Goal: Information Seeking & Learning: Learn about a topic

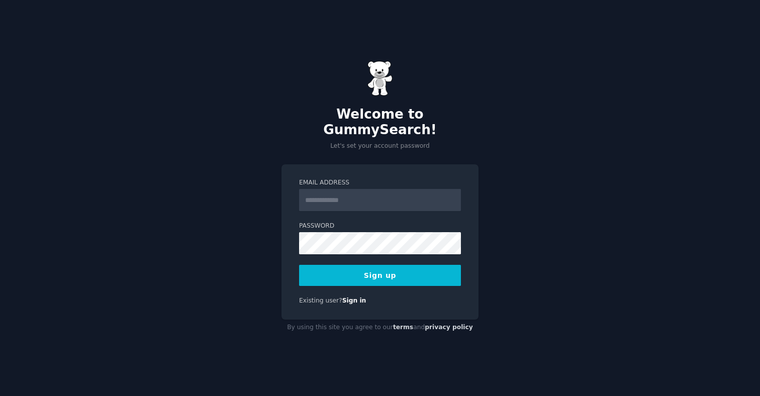
click at [343, 195] on input "Email Address" at bounding box center [380, 200] width 162 height 22
type input "**********"
click at [399, 273] on button "Sign up" at bounding box center [380, 275] width 162 height 21
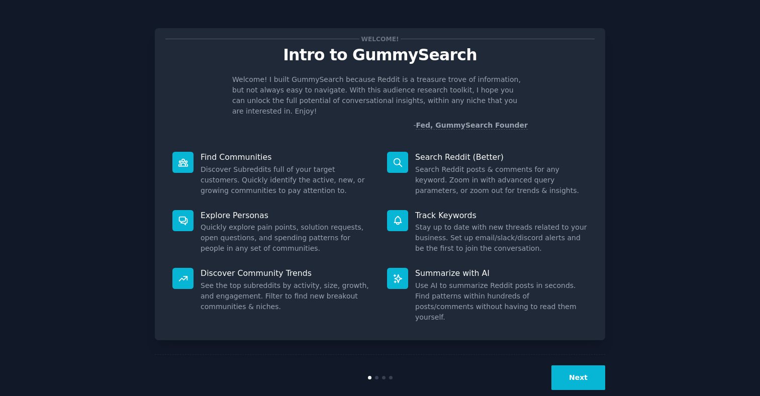
click at [576, 365] on button "Next" at bounding box center [578, 377] width 54 height 25
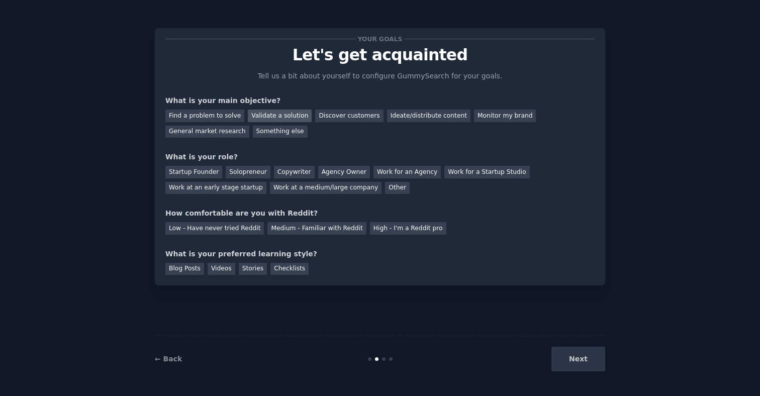
click at [290, 117] on div "Validate a solution" at bounding box center [280, 116] width 64 height 13
click at [485, 115] on div "Monitor my brand" at bounding box center [505, 116] width 62 height 13
click at [348, 190] on div "Work at a medium/large company" at bounding box center [326, 188] width 112 height 13
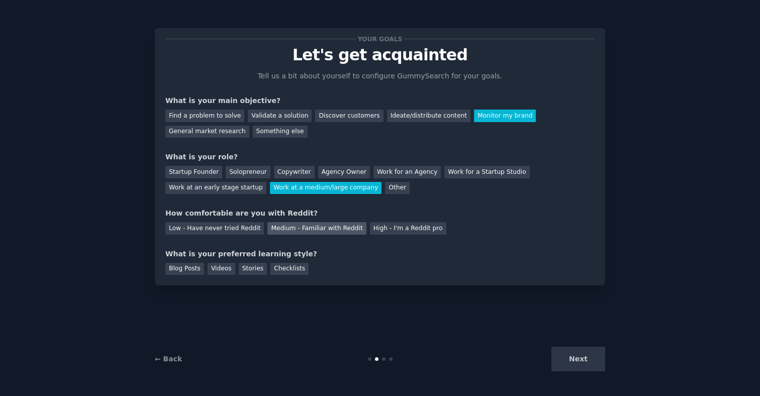
click at [278, 226] on div "Medium - Familiar with Reddit" at bounding box center [316, 228] width 99 height 13
click at [230, 270] on div "Videos" at bounding box center [222, 269] width 28 height 13
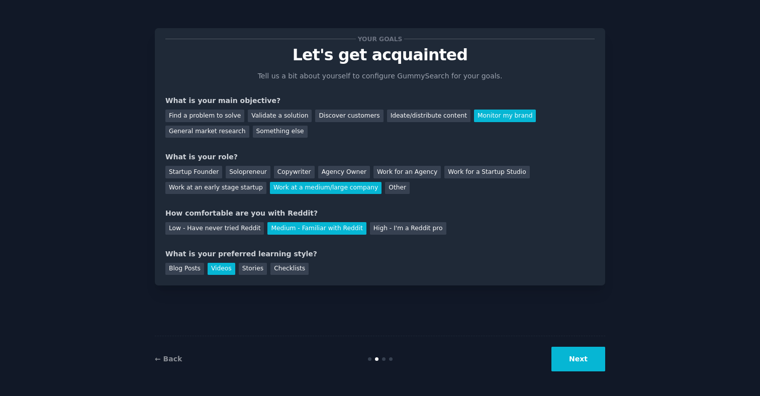
click at [586, 363] on button "Next" at bounding box center [578, 359] width 54 height 25
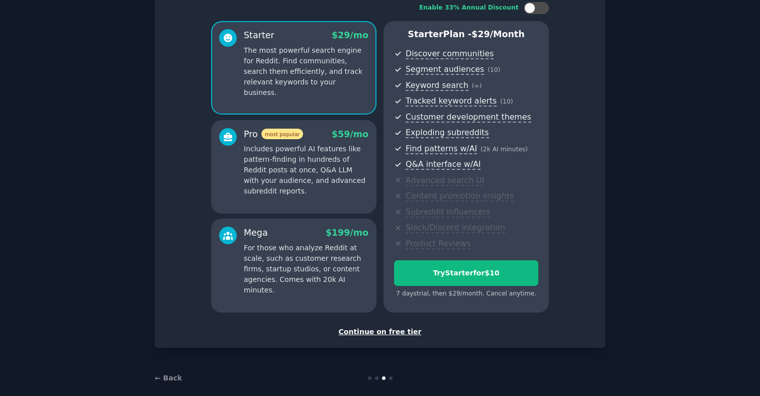
scroll to position [80, 0]
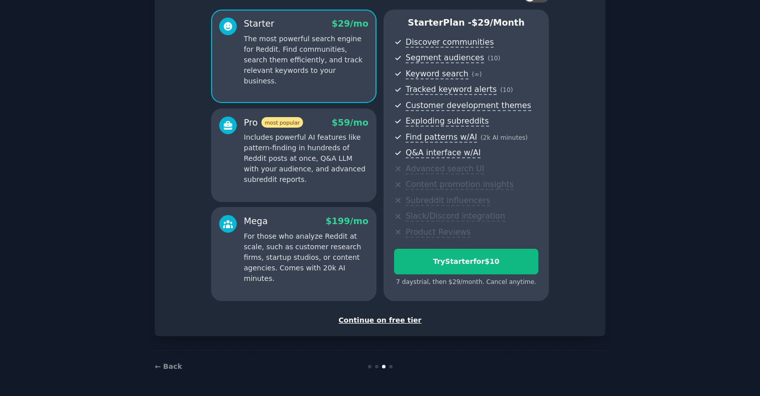
click at [401, 318] on div "Continue on free tier" at bounding box center [379, 320] width 429 height 11
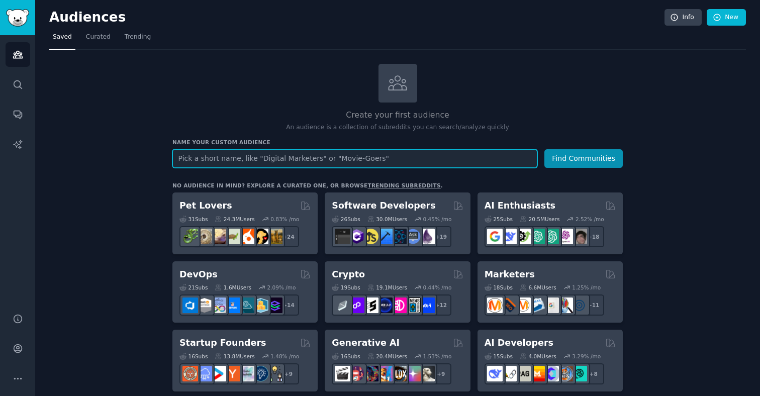
paste input "Cayenne Pepper"
type input "Cayenne Pepper"
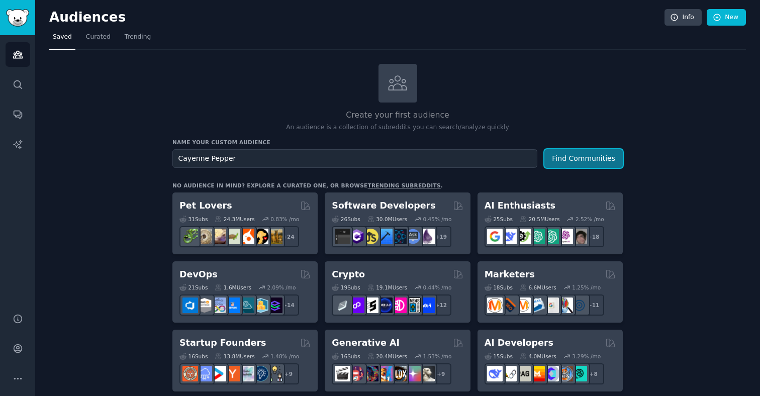
click at [563, 155] on button "Find Communities" at bounding box center [583, 158] width 78 height 19
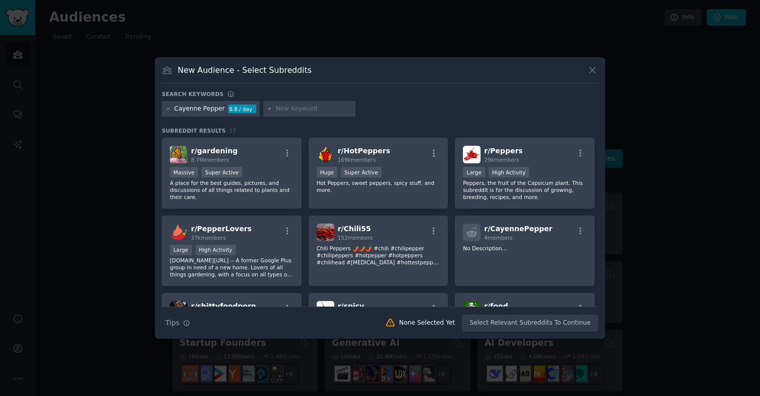
click at [197, 109] on div "Cayenne Pepper" at bounding box center [199, 109] width 50 height 9
click at [169, 107] on icon at bounding box center [168, 109] width 6 height 6
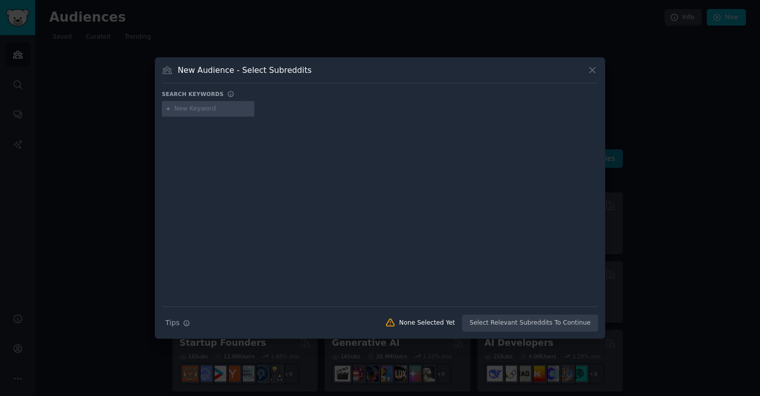
click at [213, 112] on input "text" at bounding box center [212, 109] width 76 height 9
type input "vitalia"
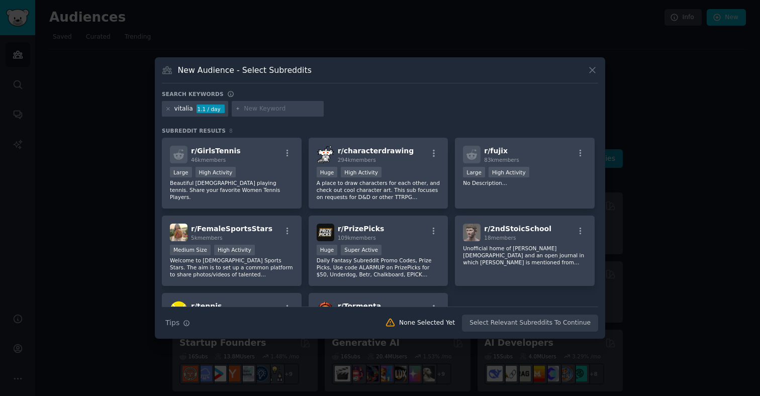
click at [179, 110] on div "vitalia" at bounding box center [183, 109] width 19 height 9
click at [168, 108] on icon at bounding box center [168, 109] width 6 height 6
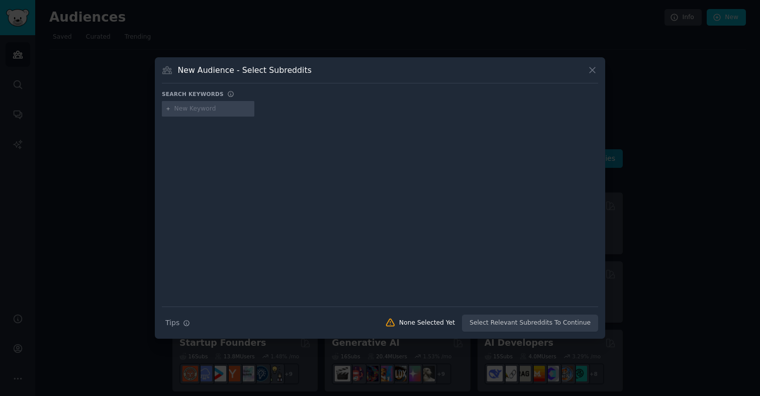
click at [199, 113] on div at bounding box center [208, 109] width 92 height 16
paste input "vitaliasupplements"
type input "vitaliasupplements"
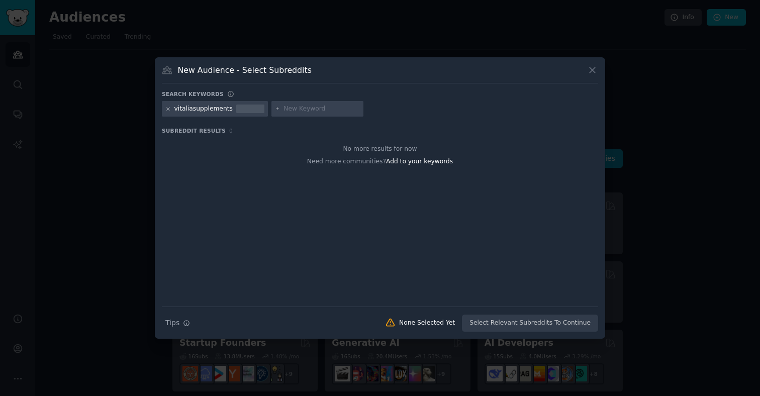
click at [168, 108] on icon at bounding box center [168, 109] width 3 height 3
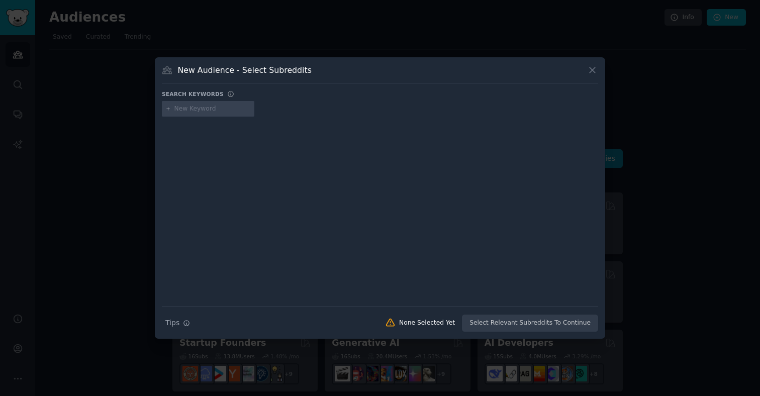
click at [183, 111] on input "text" at bounding box center [212, 109] width 76 height 9
paste input "Cayenne Pepper Elixir Drops"
type input "Cayenne Pepper Elixir Drops"
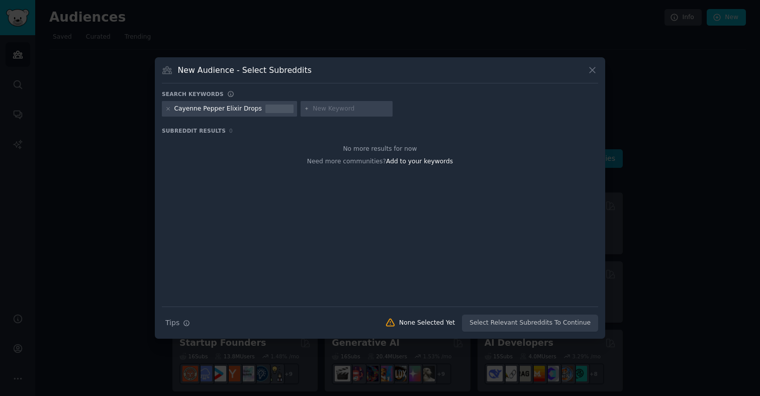
click at [230, 108] on div "Cayenne Pepper Elixir Drops" at bounding box center [217, 109] width 87 height 9
click at [169, 108] on icon at bounding box center [168, 109] width 3 height 3
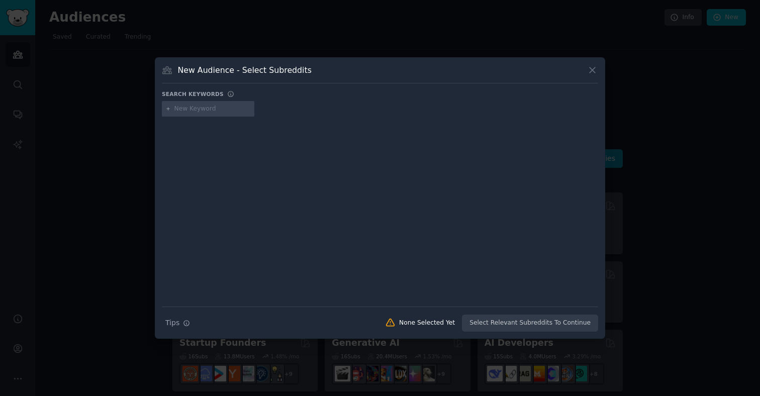
click at [192, 113] on div at bounding box center [208, 109] width 92 height 16
click at [193, 109] on input "text" at bounding box center [212, 109] width 76 height 9
paste input "Cayenne Pepper Elixir Drops"
click at [214, 110] on input "Cayenne Pepper Elixir Drops" at bounding box center [212, 109] width 76 height 9
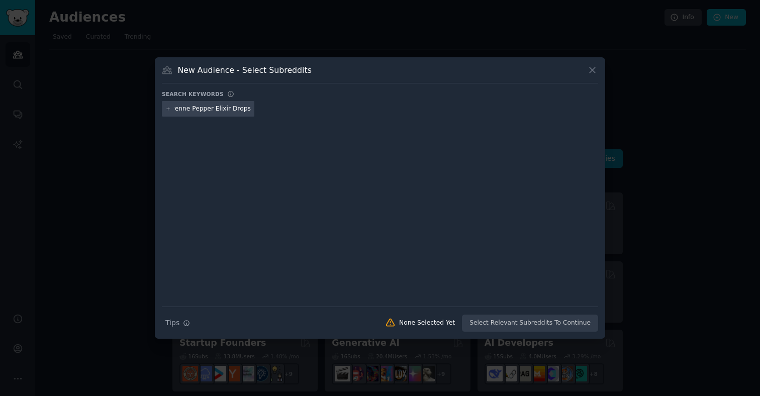
click at [214, 110] on input "Cayenne Pepper Elixir Drops" at bounding box center [212, 109] width 76 height 9
type input "Cayenne Pepper Drops"
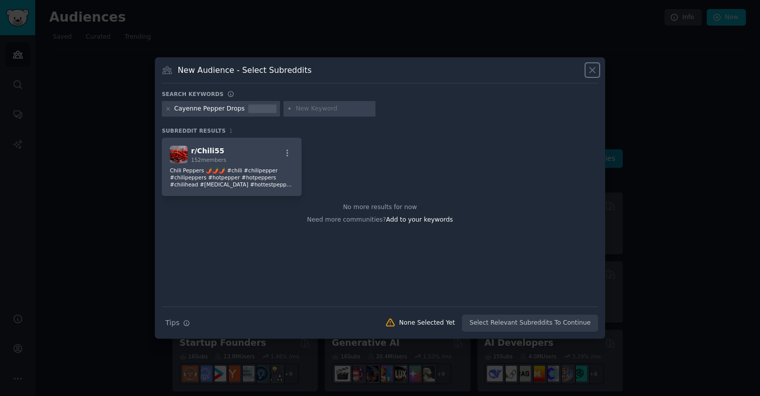
click at [594, 71] on icon at bounding box center [593, 70] width 6 height 6
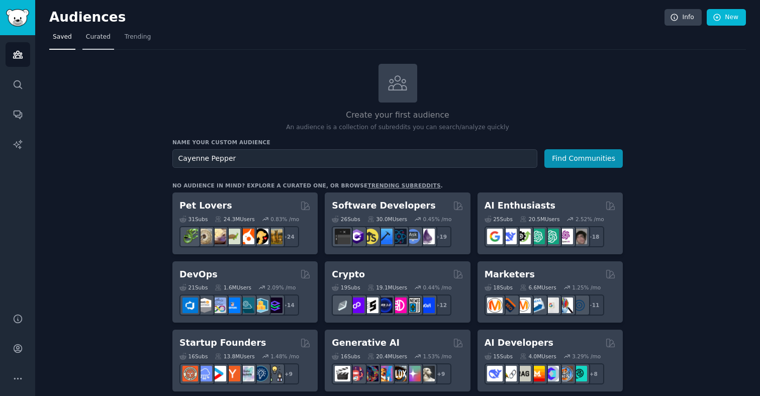
click at [96, 42] on link "Curated" at bounding box center [98, 39] width 32 height 21
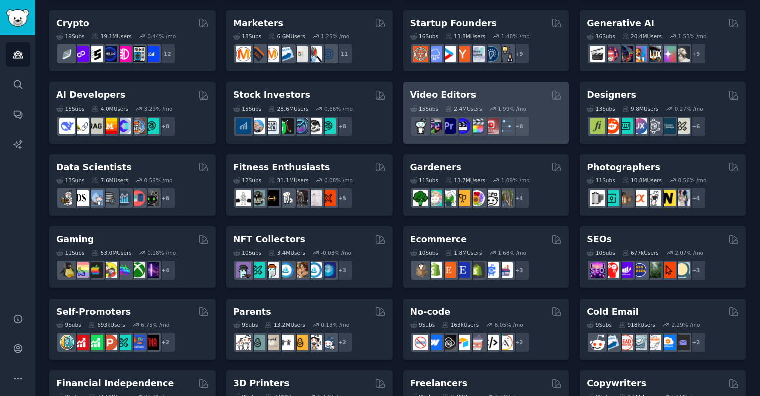
scroll to position [146, 0]
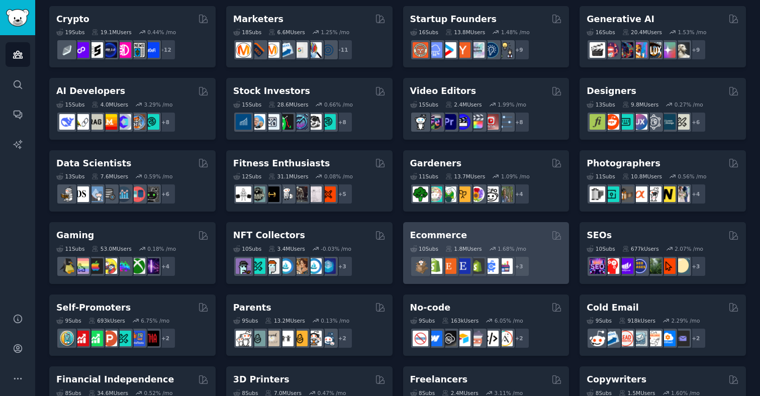
click at [442, 237] on h2 "Ecommerce" at bounding box center [438, 235] width 57 height 13
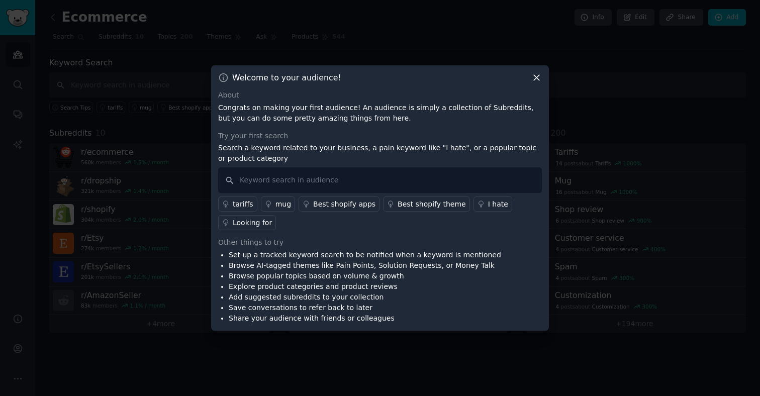
click at [342, 203] on div "Best shopify apps" at bounding box center [344, 204] width 62 height 11
